Goal: Book appointment/travel/reservation

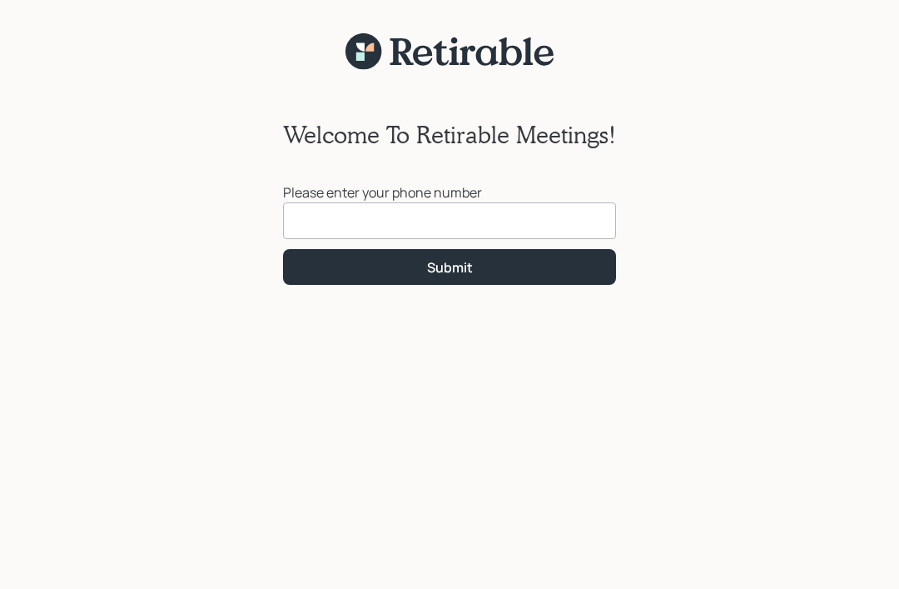
click at [405, 216] on input at bounding box center [449, 220] width 333 height 37
type input "[PHONE_NUMBER]"
click at [569, 264] on button "Submit" at bounding box center [449, 267] width 333 height 36
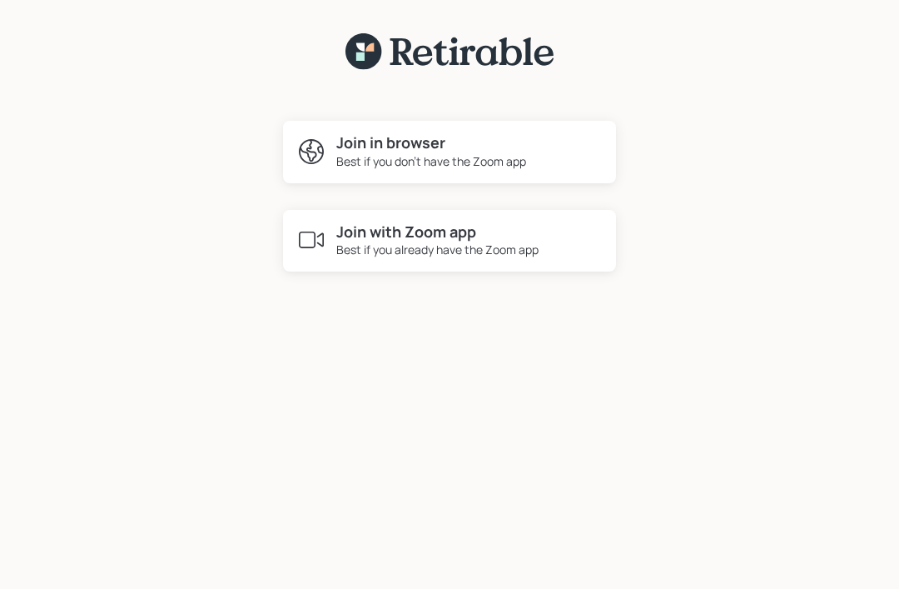
click at [447, 156] on div "Best if you don't have the Zoom app" at bounding box center [431, 160] width 190 height 17
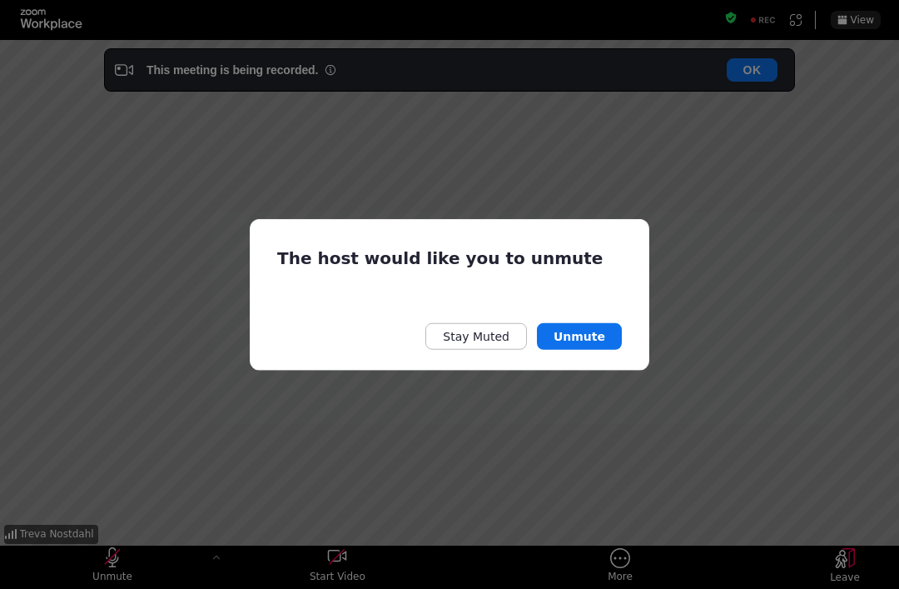
click at [134, 551] on div "The host would like you to unmute Stay Muted Unmute" at bounding box center [449, 294] width 899 height 589
click at [123, 557] on div "The host would like you to unmute Stay Muted Unmute" at bounding box center [449, 294] width 899 height 589
click at [594, 326] on button "Unmute" at bounding box center [579, 336] width 85 height 27
